Goal: Find specific page/section: Find specific page/section

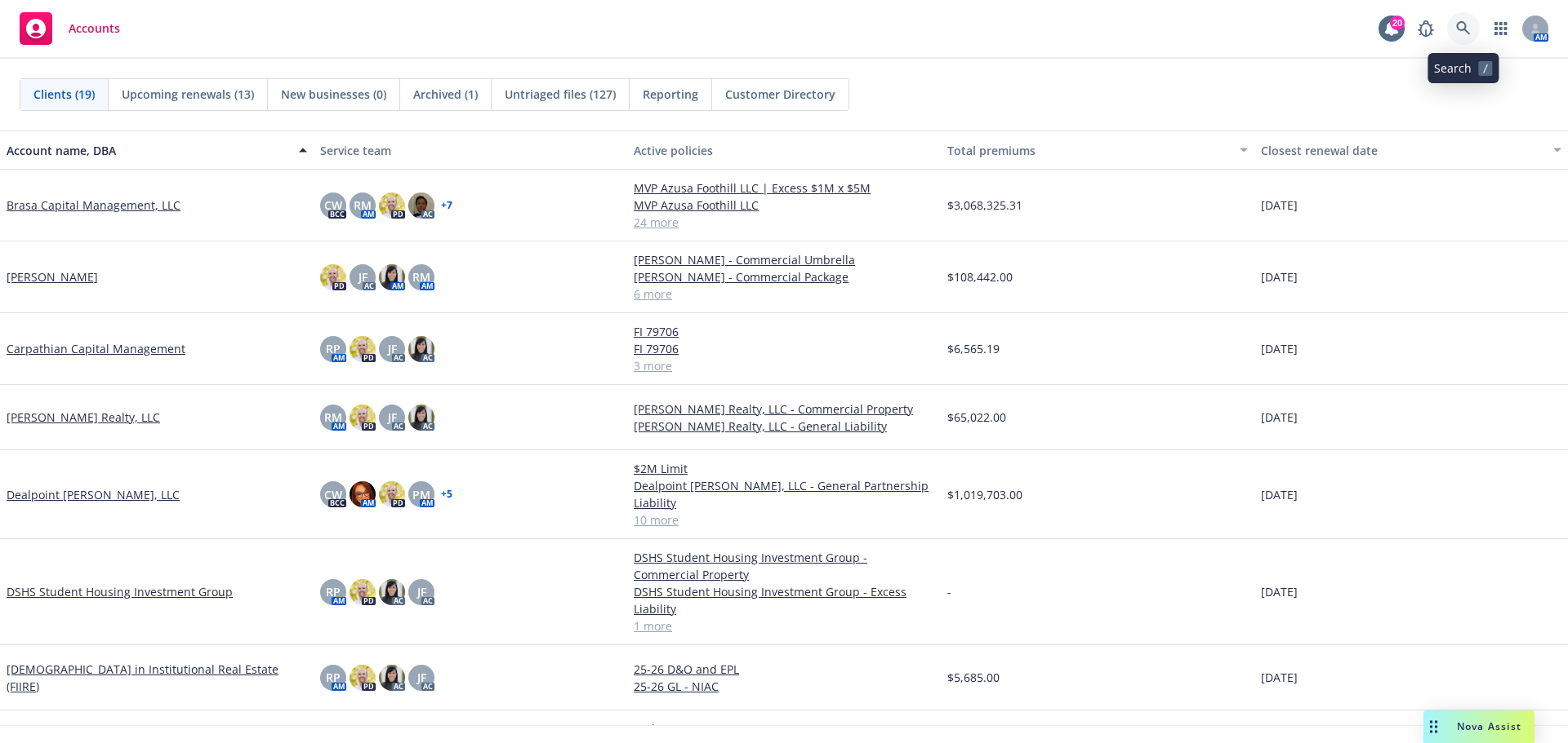
click at [1468, 27] on icon at bounding box center [1463, 29] width 15 height 15
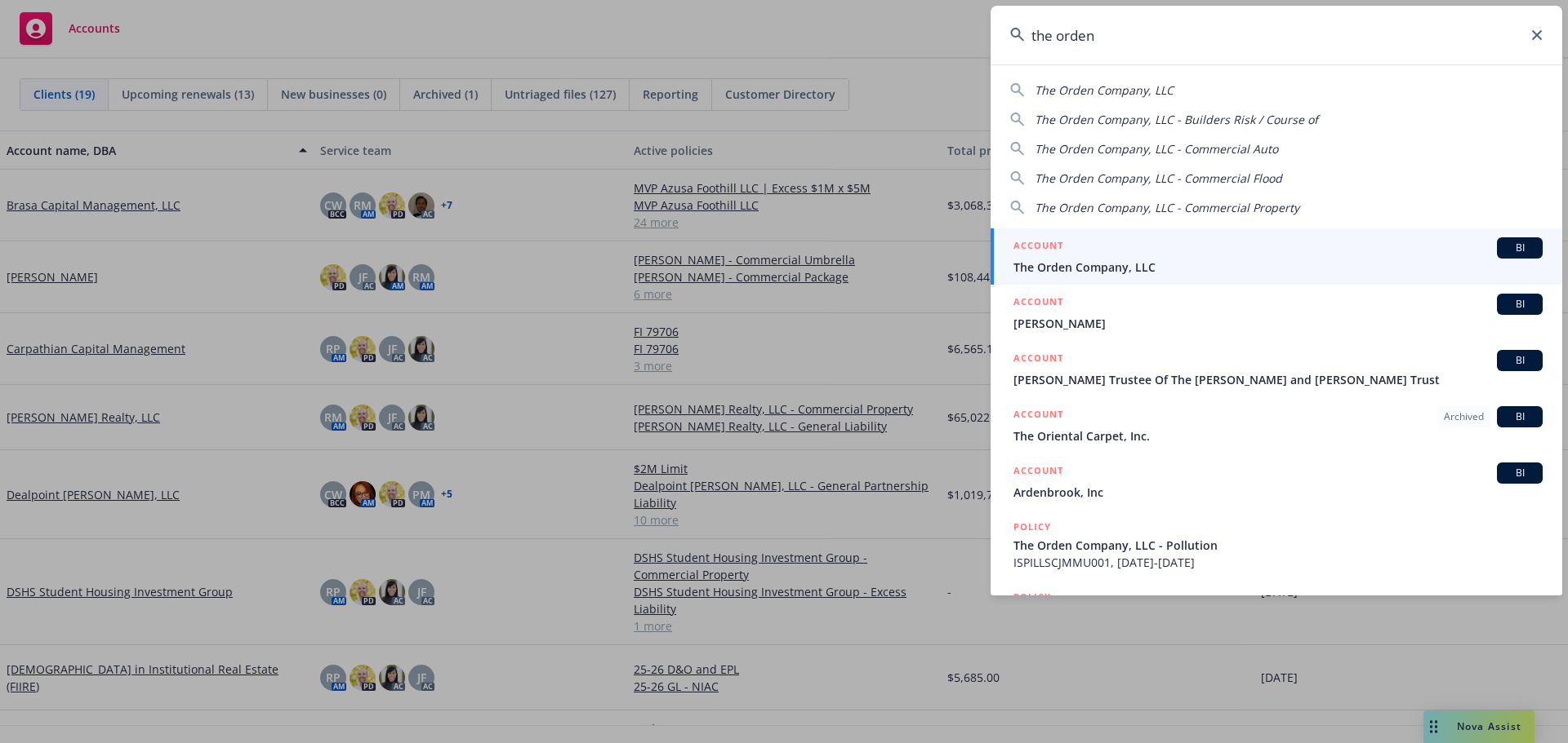
type input "the orden"
click at [1112, 253] on div "ACCOUNT BI" at bounding box center [1277, 248] width 529 height 22
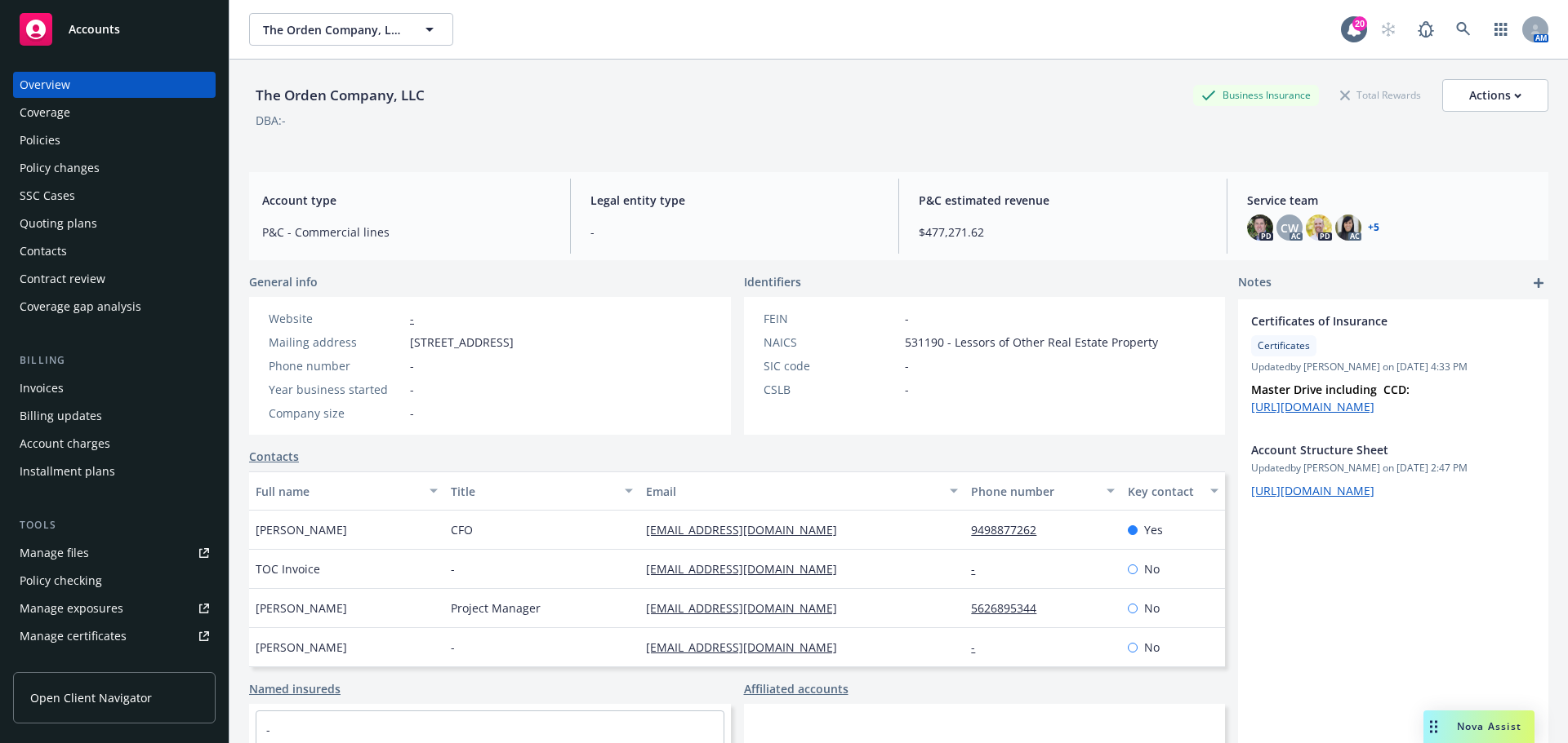
click at [1463, 725] on span "Nova Assist" at bounding box center [1489, 726] width 64 height 14
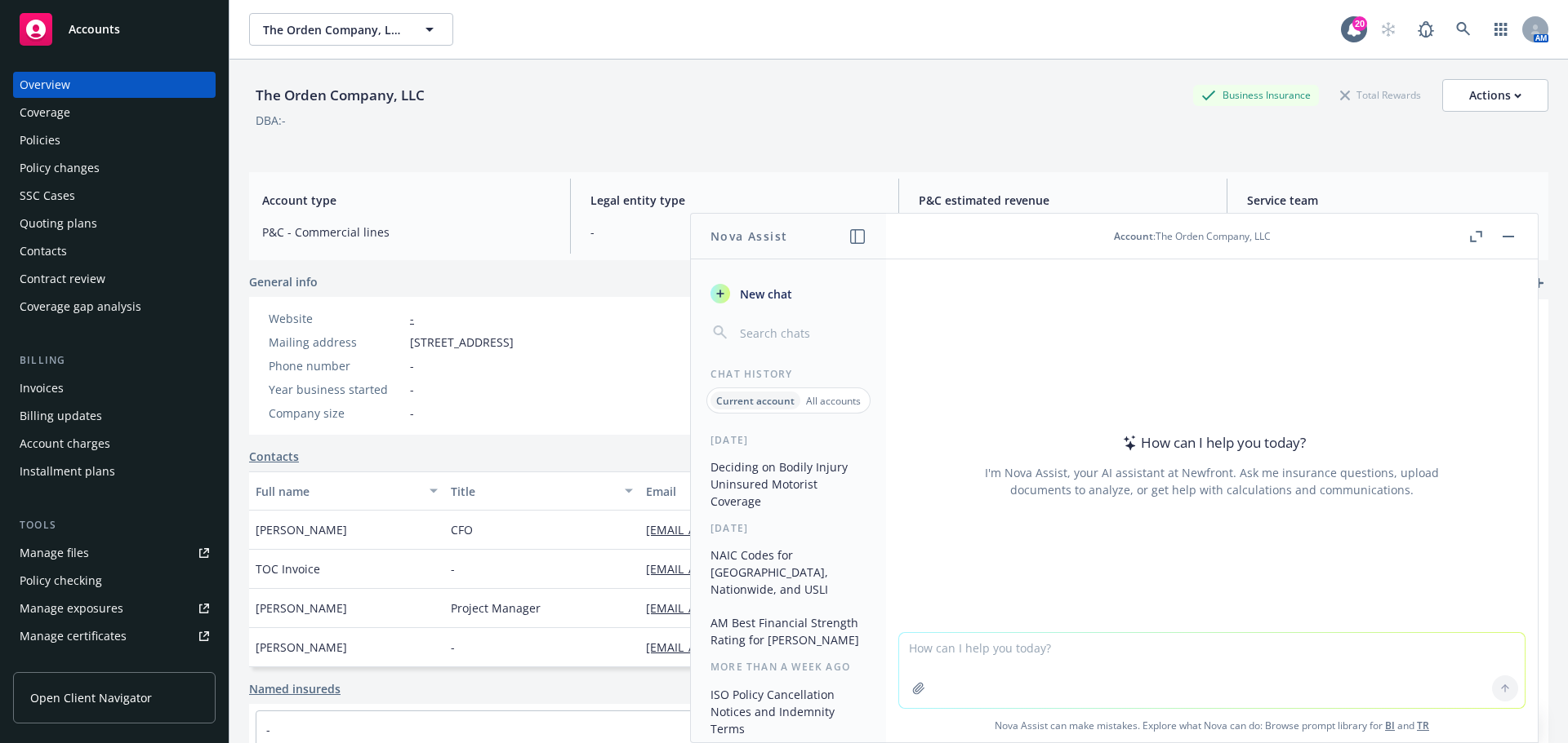
click at [1273, 651] on textarea at bounding box center [1212, 670] width 626 height 75
type textarea "What is extra expense on property coverage?"
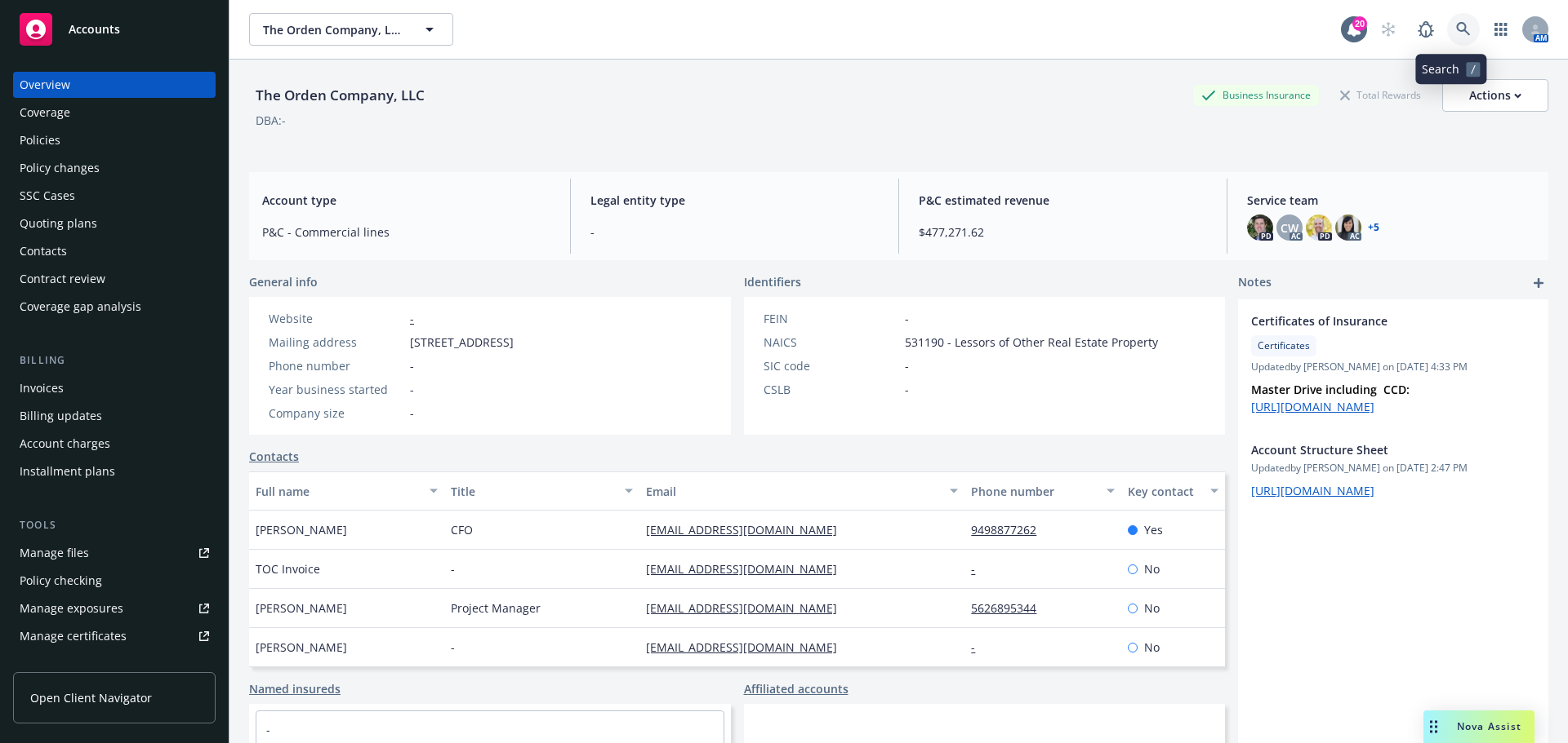
click at [1456, 28] on icon at bounding box center [1462, 28] width 14 height 14
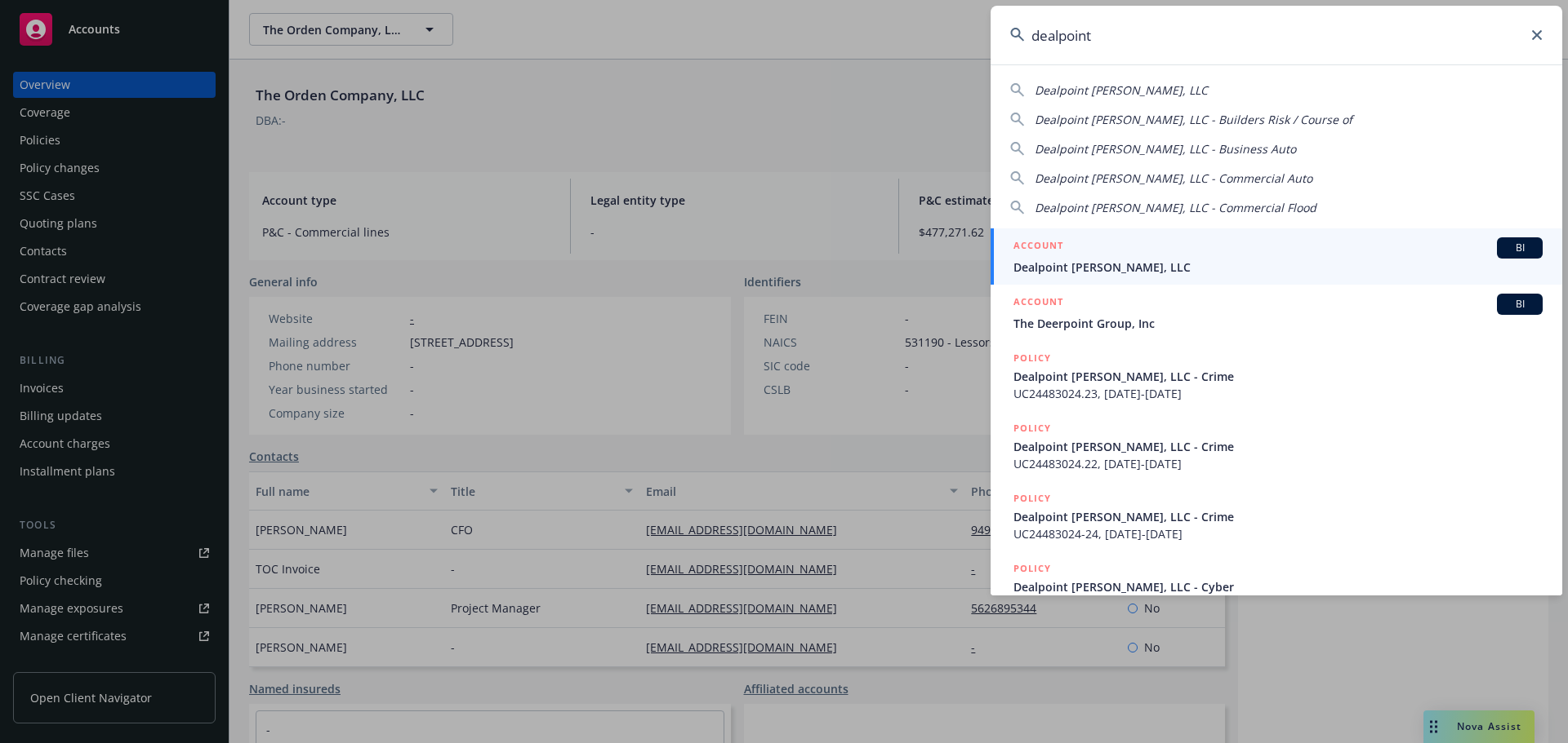
type input "dealpoint"
click at [1109, 270] on span "Dealpoint [PERSON_NAME], LLC" at bounding box center [1277, 267] width 529 height 17
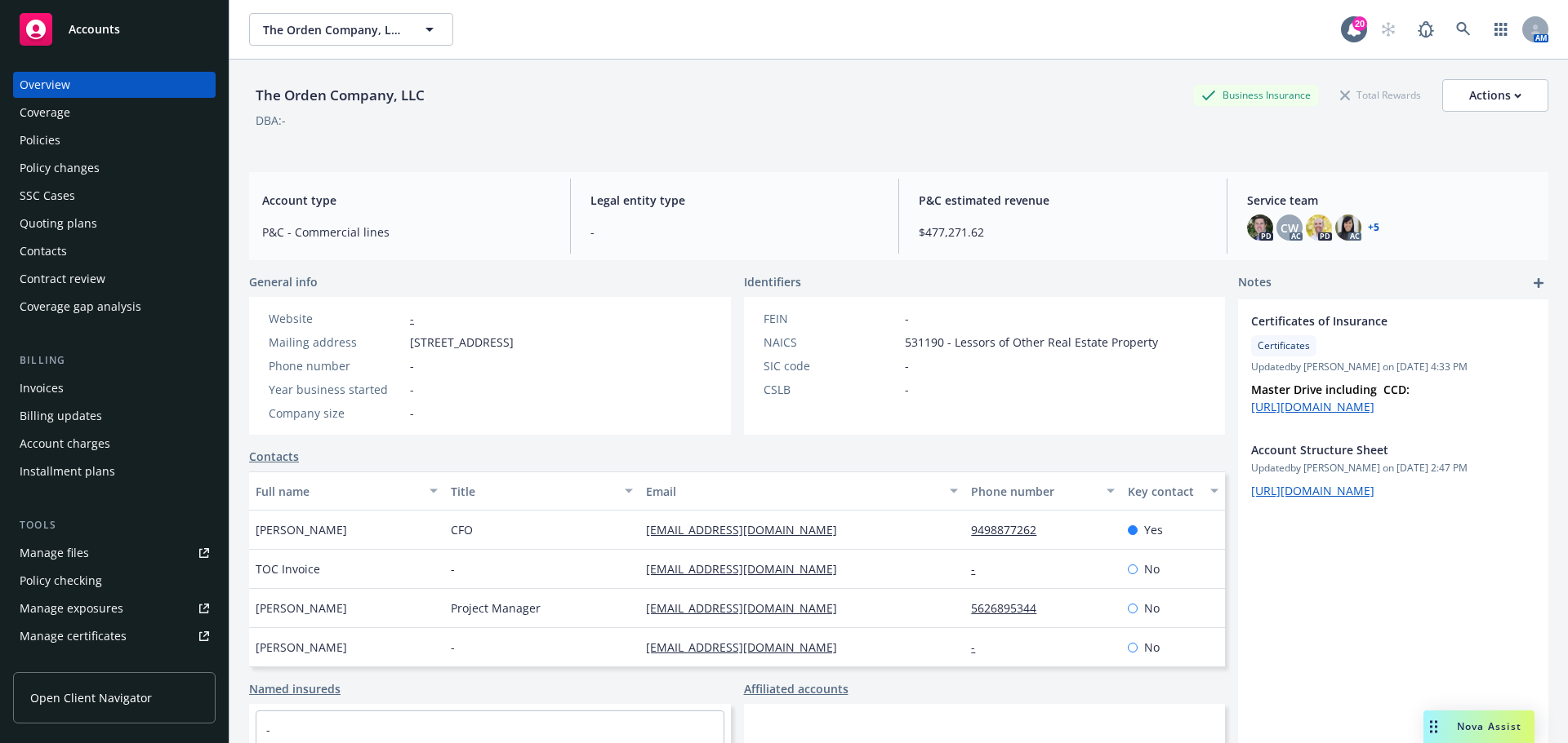
click at [112, 141] on div "Policies" at bounding box center [114, 140] width 189 height 26
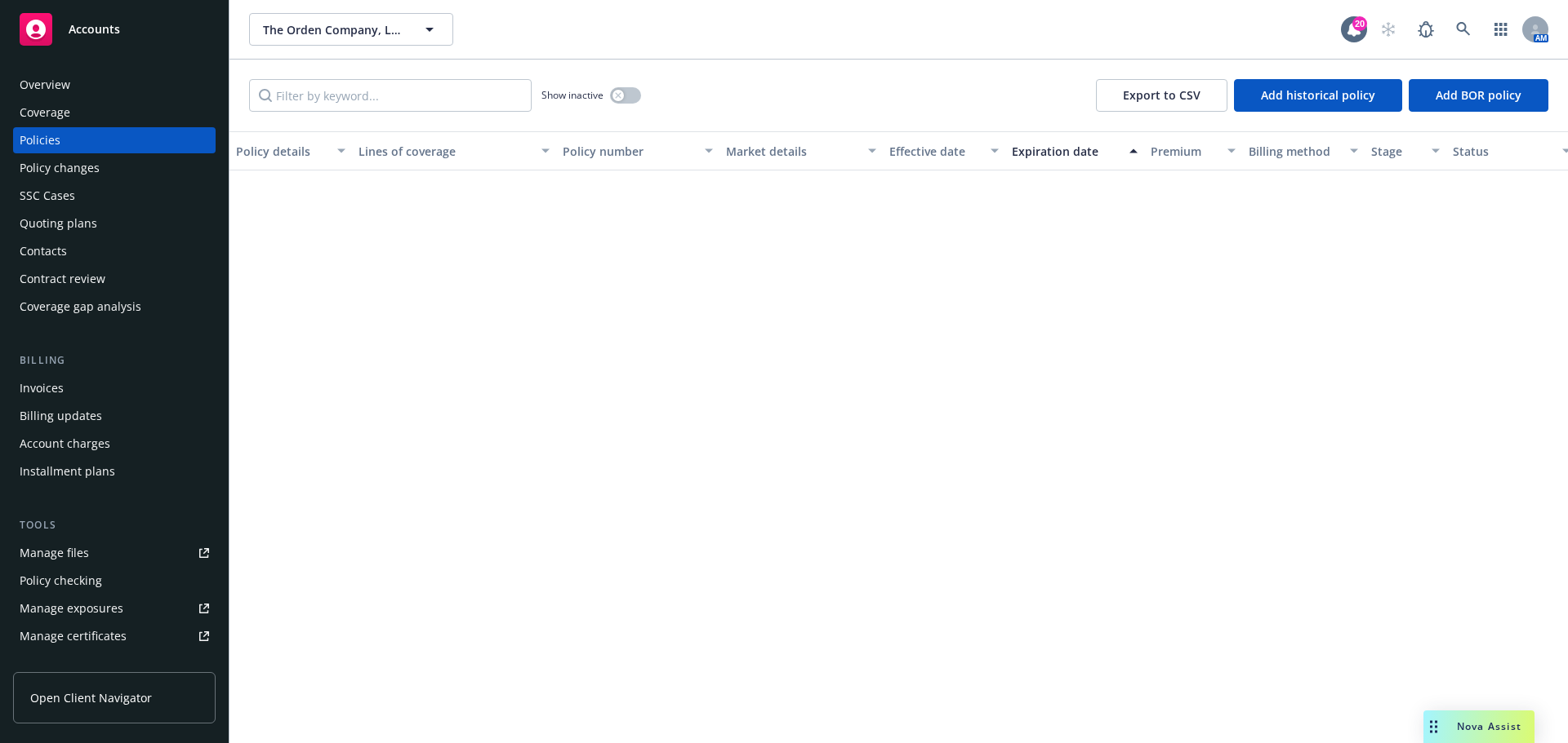
scroll to position [653, 0]
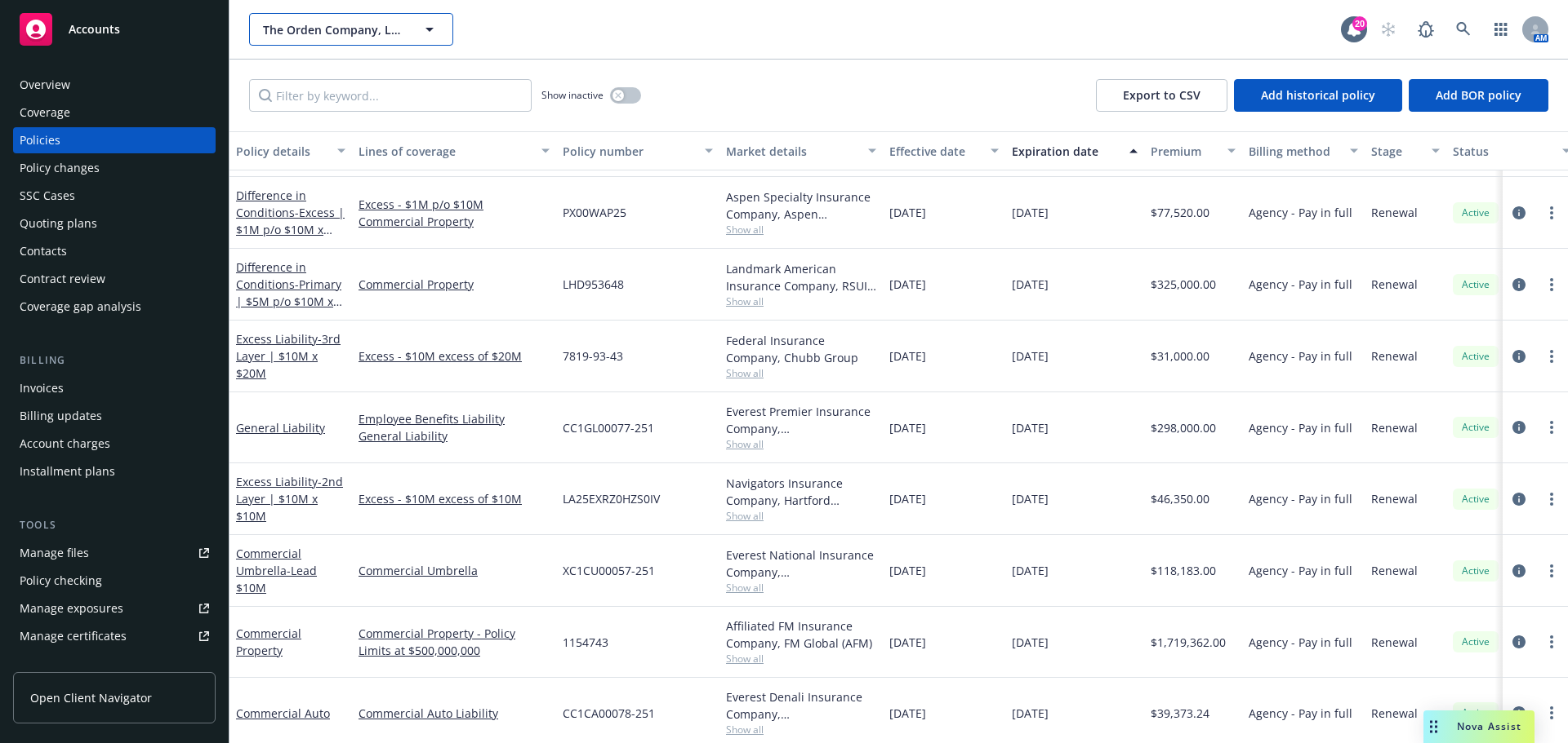
click at [289, 18] on button "The Orden Company, LLC" at bounding box center [351, 29] width 204 height 33
type input "dealpoint"
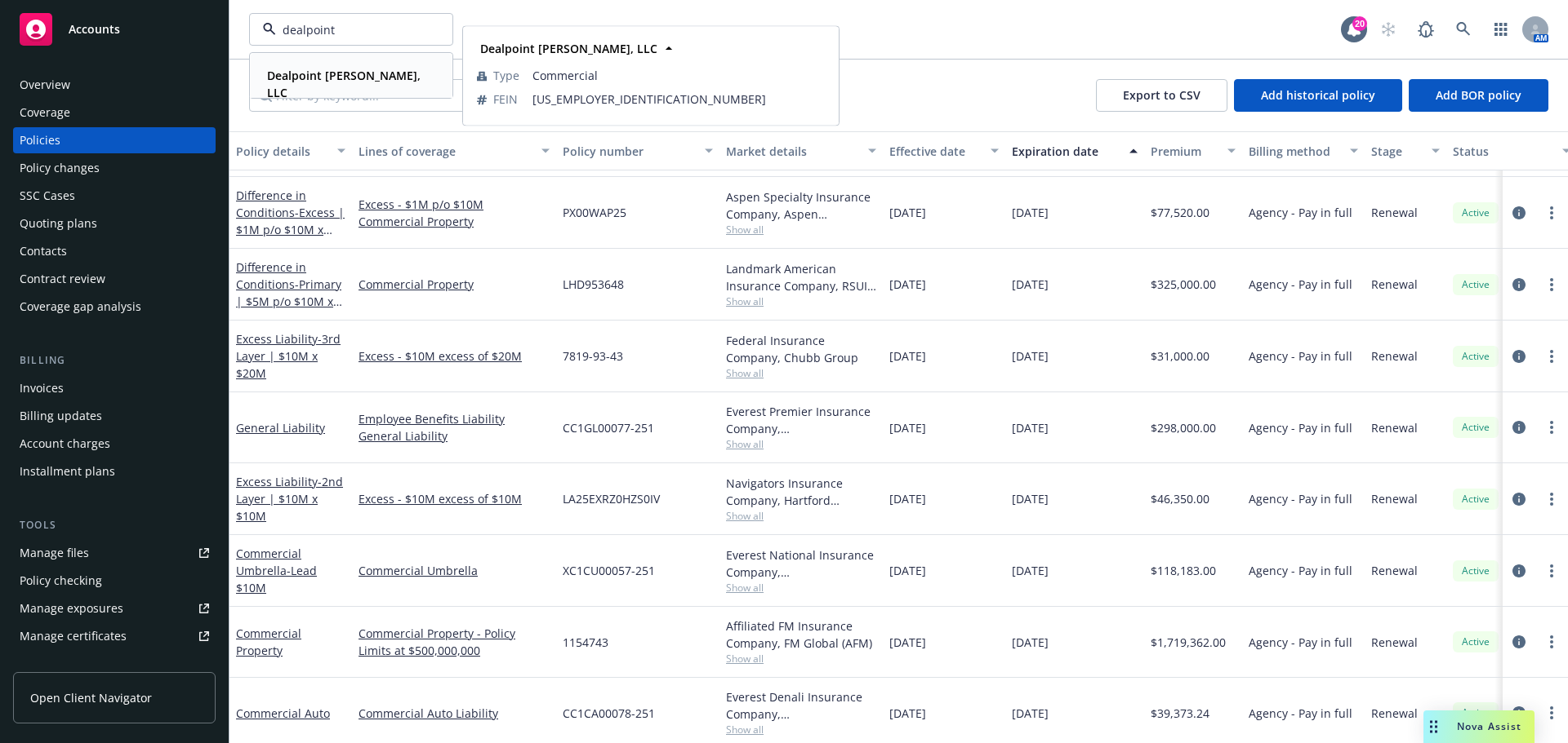
click at [310, 69] on strong "Dealpoint [PERSON_NAME], LLC" at bounding box center [343, 84] width 154 height 33
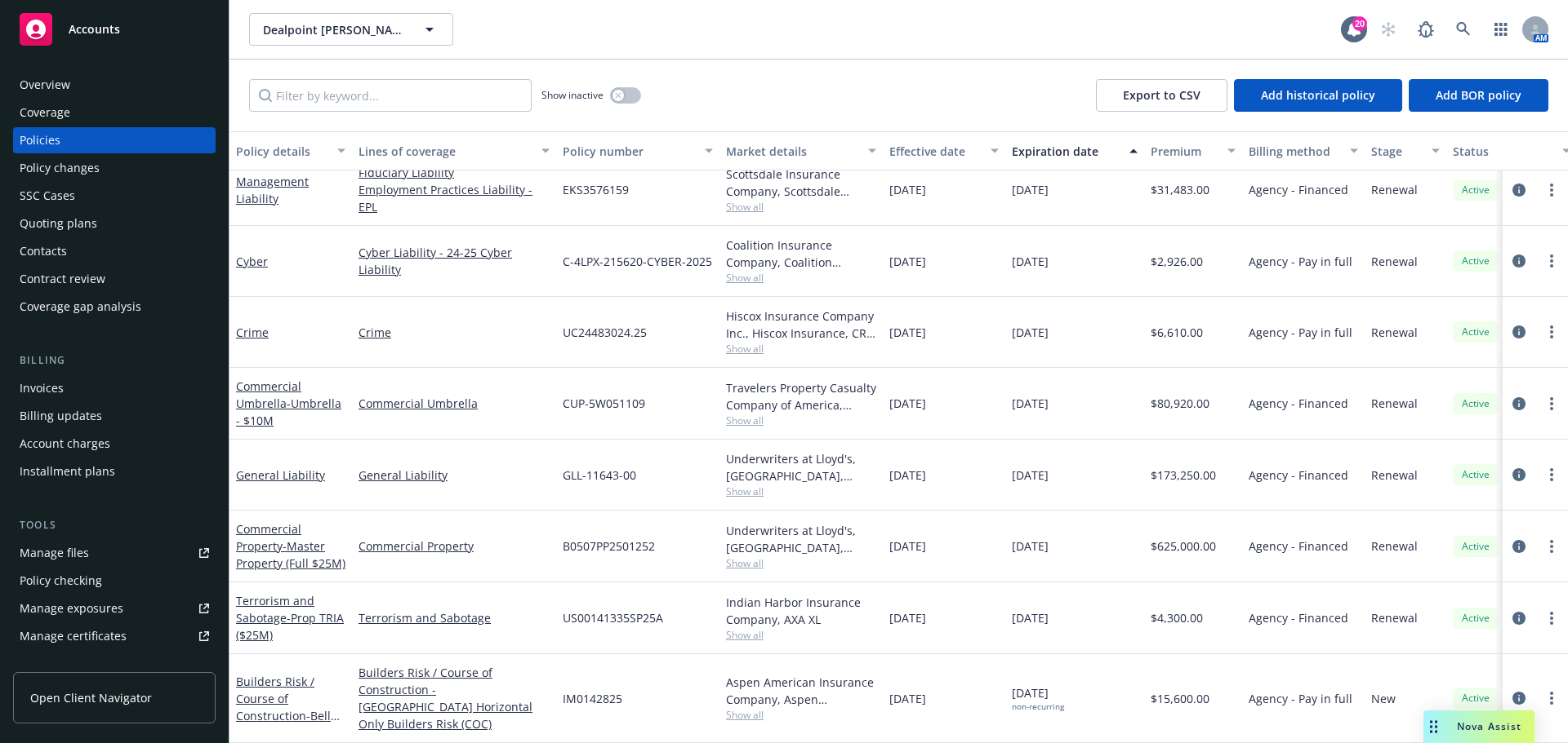
scroll to position [242, 0]
